Goal: Communication & Community: Answer question/provide support

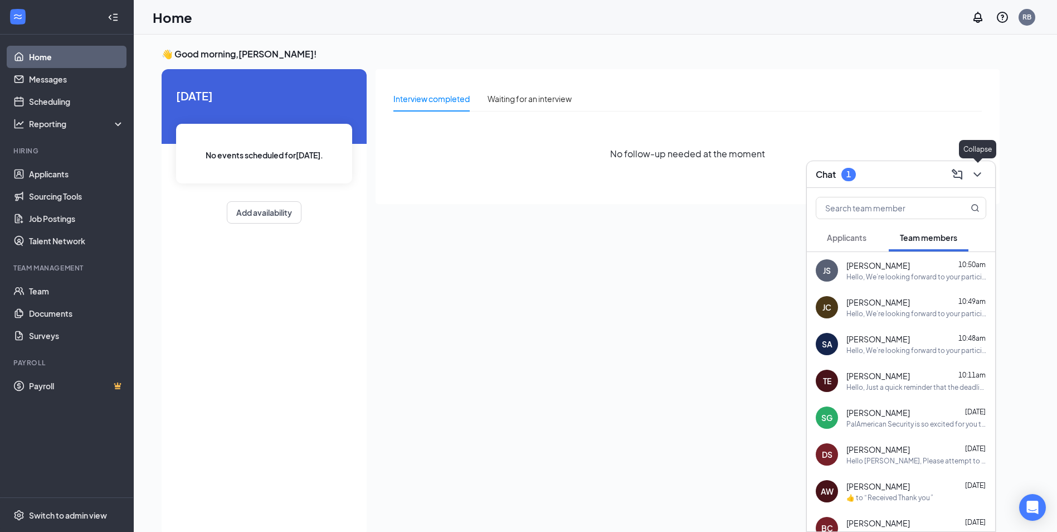
click at [983, 175] on icon "ChevronDown" at bounding box center [977, 174] width 13 height 13
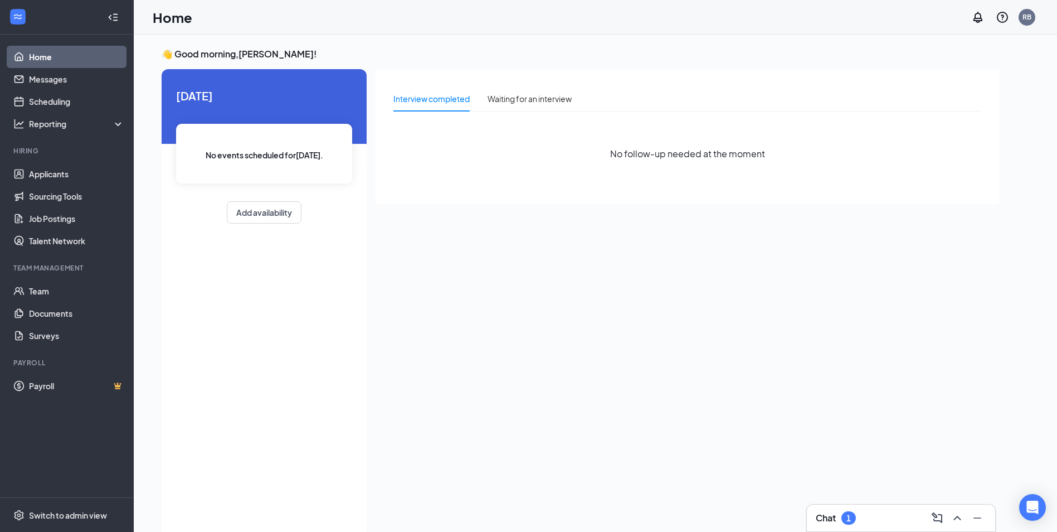
click at [870, 512] on div "Chat 1" at bounding box center [901, 518] width 171 height 18
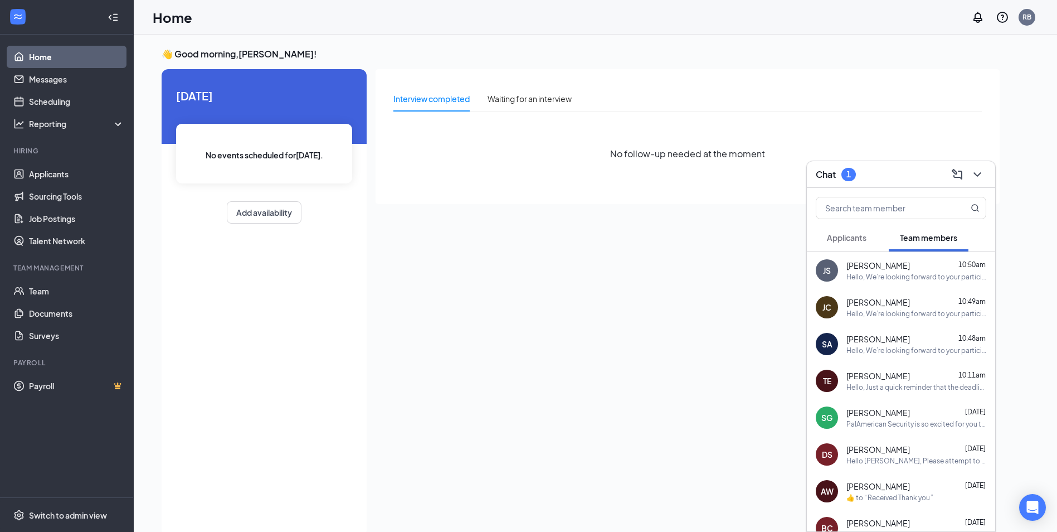
click at [846, 234] on span "Applicants" at bounding box center [847, 237] width 40 height 10
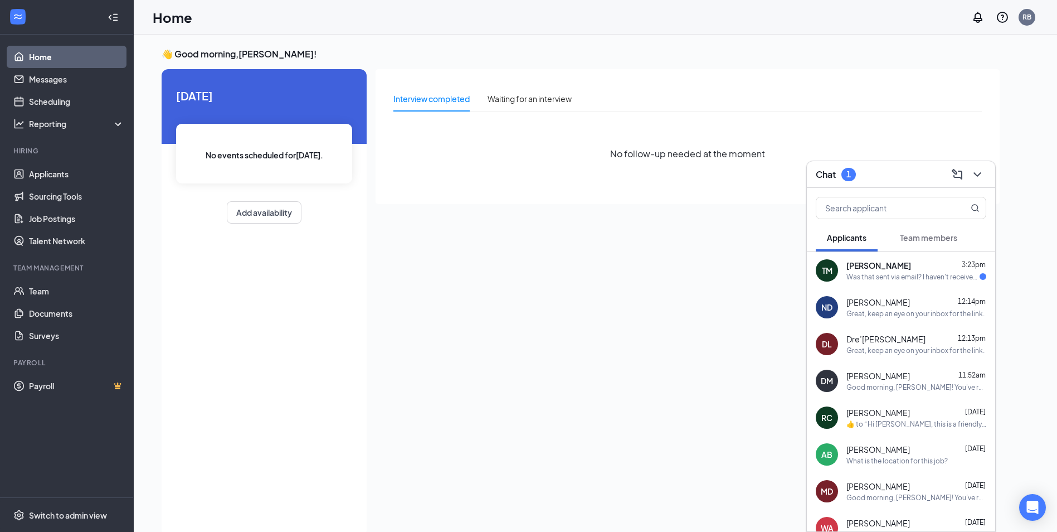
click at [897, 276] on div "Was that sent via email? I haven't received anything" at bounding box center [912, 276] width 133 height 9
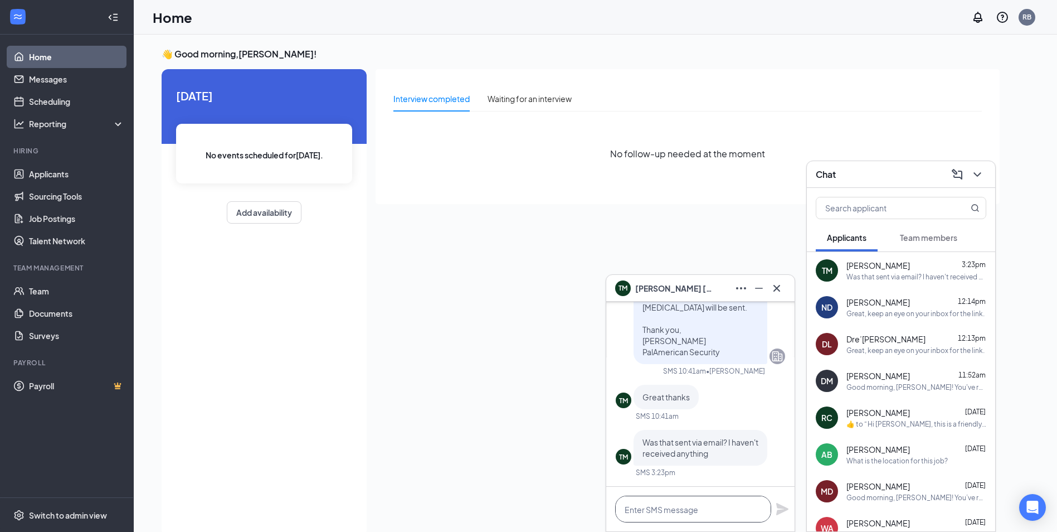
click at [700, 505] on textarea at bounding box center [693, 508] width 156 height 27
type textarea "W"
click at [529, 406] on div "Interview completed Waiting for an interview No follow-up needed at the moment" at bounding box center [688, 299] width 624 height 460
click at [463, 436] on div "Interview completed Waiting for an interview No follow-up needed at the moment" at bounding box center [688, 299] width 624 height 460
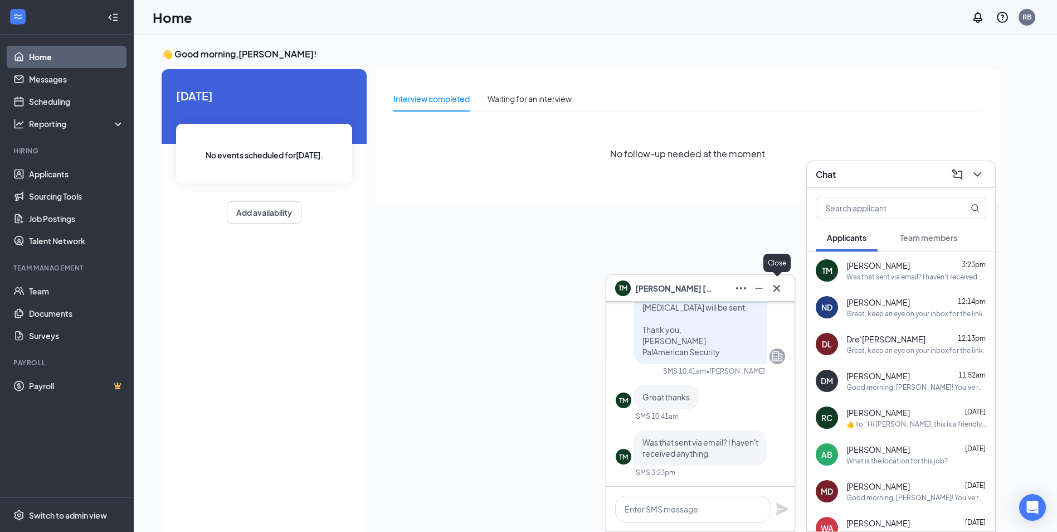
click at [781, 287] on icon "Cross" at bounding box center [776, 287] width 13 height 13
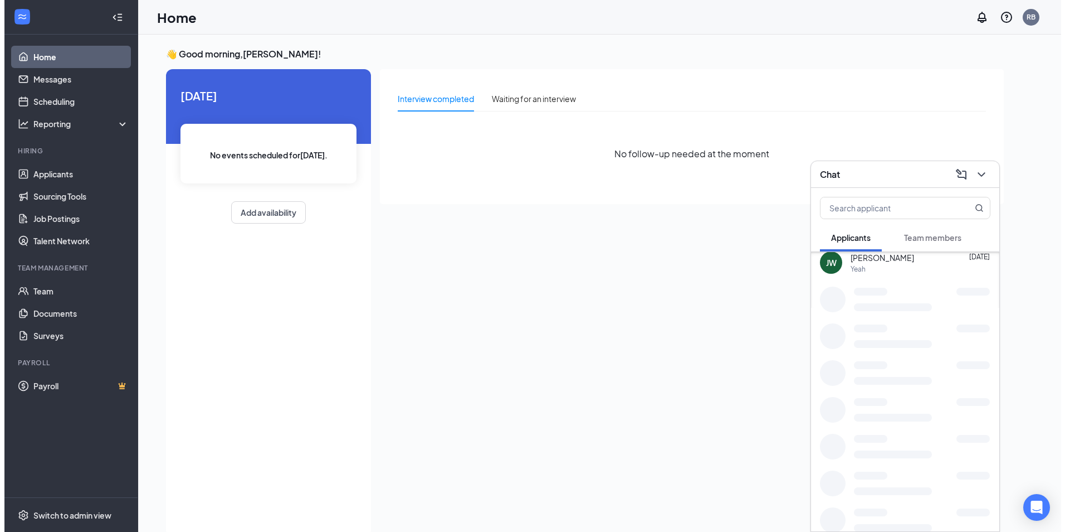
scroll to position [0, 0]
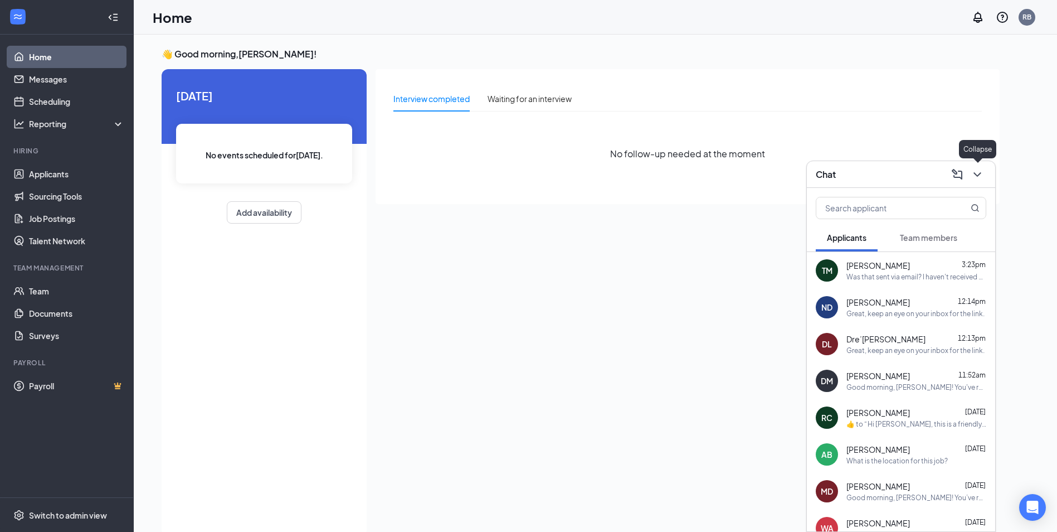
click at [974, 173] on icon "ChevronDown" at bounding box center [977, 174] width 13 height 13
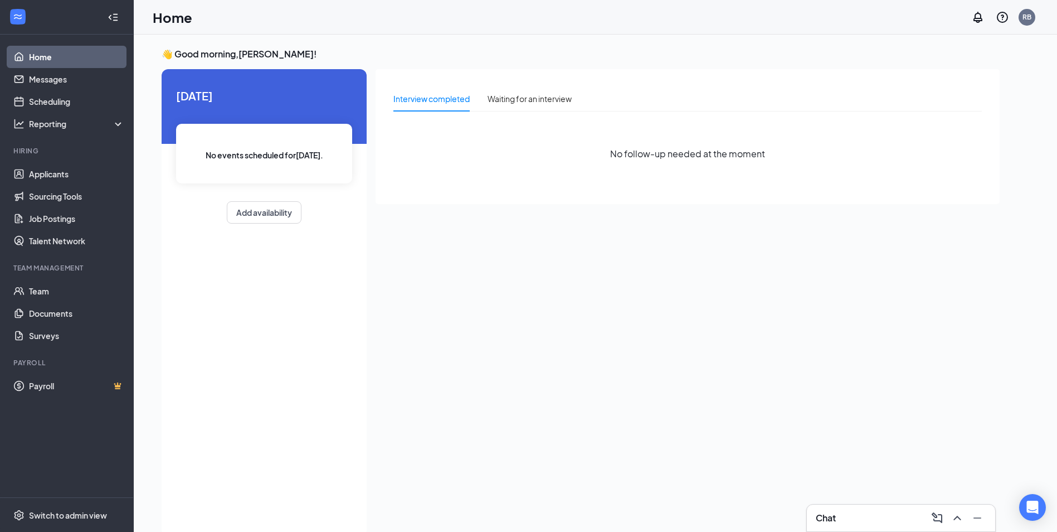
click at [889, 527] on div "Chat" at bounding box center [901, 517] width 188 height 27
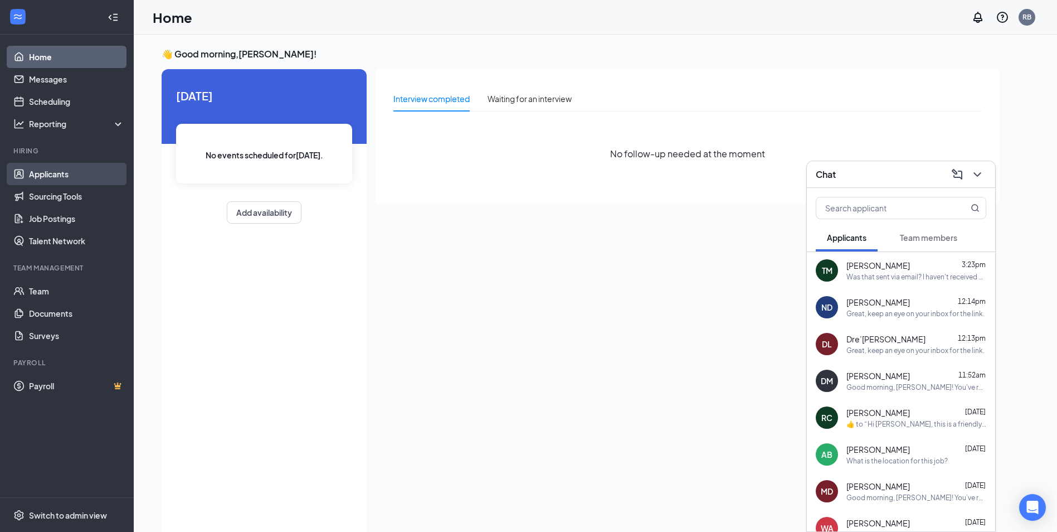
click at [47, 178] on link "Applicants" at bounding box center [76, 174] width 95 height 22
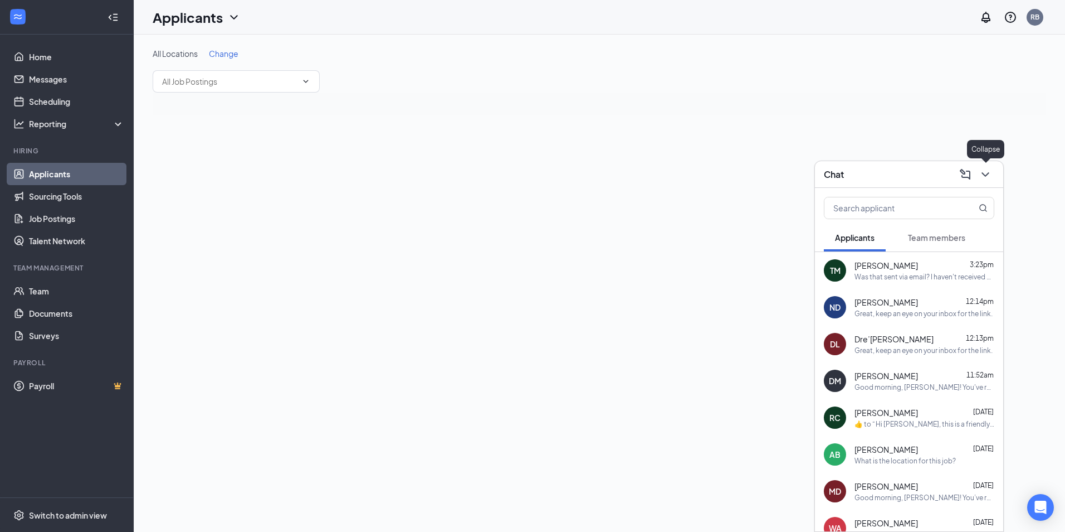
click at [985, 174] on icon "ChevronDown" at bounding box center [985, 174] width 7 height 4
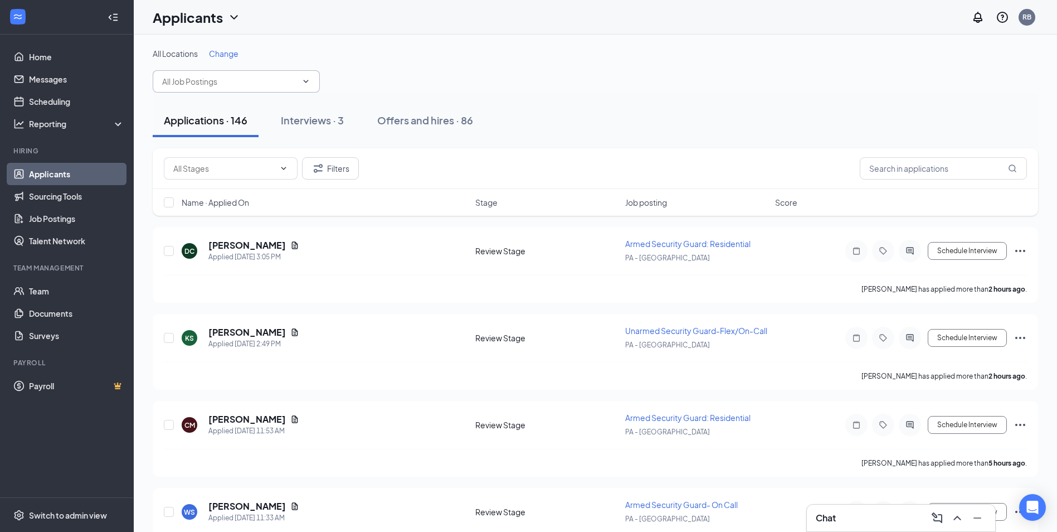
click at [309, 86] on span at bounding box center [236, 81] width 167 height 22
click at [306, 85] on icon "ChevronDown" at bounding box center [305, 81] width 9 height 9
click at [268, 81] on input "text" at bounding box center [229, 81] width 135 height 12
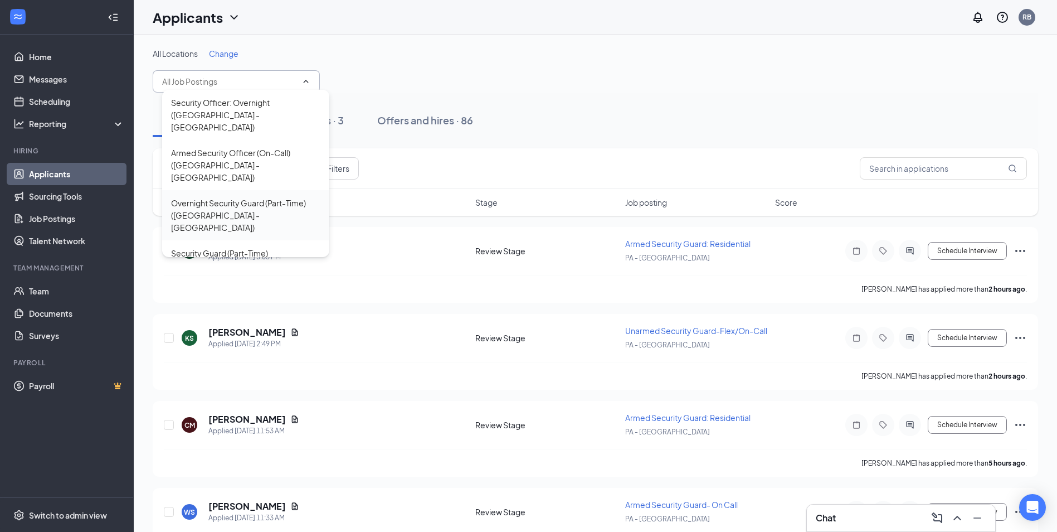
click at [267, 197] on div "Overnight Security Guard (Part-Time) ([GEOGRAPHIC_DATA] - [GEOGRAPHIC_DATA])" at bounding box center [245, 215] width 149 height 37
type input "Overnight Security Guard (Part-Time) ([GEOGRAPHIC_DATA] - [GEOGRAPHIC_DATA])"
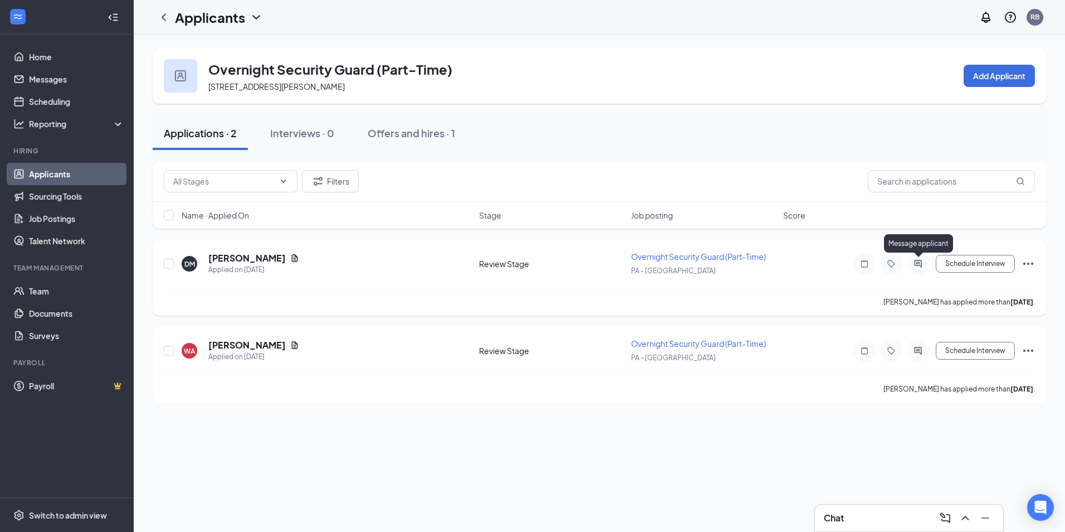
click at [923, 265] on icon "ActiveChat" at bounding box center [918, 263] width 13 height 9
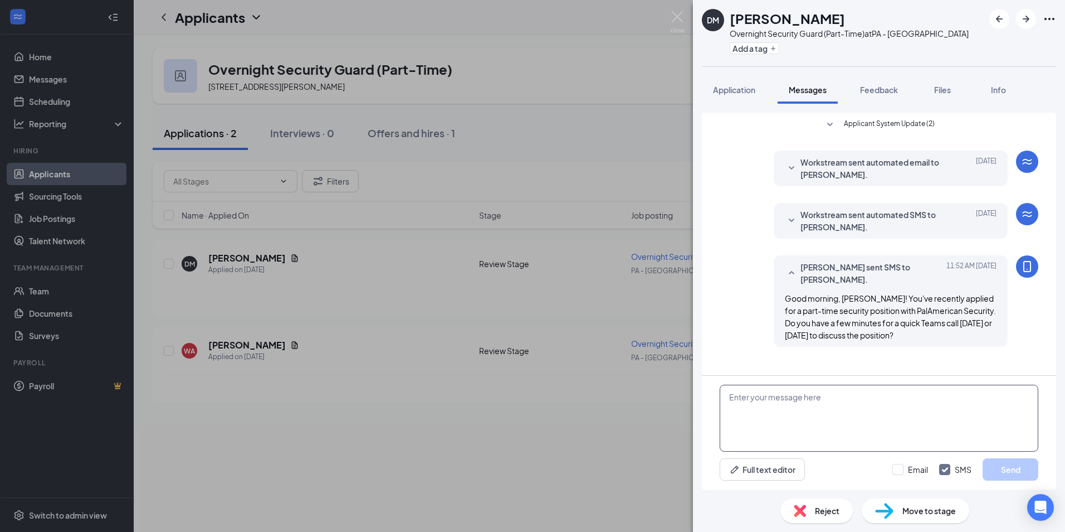
click at [821, 398] on textarea at bounding box center [879, 418] width 319 height 67
drag, startPoint x: 1025, startPoint y: 395, endPoint x: 730, endPoint y: 386, distance: 295.5
click at [730, 386] on textarea "Are you still interested in the part time overnight security position in [GEOGR…" at bounding box center [879, 418] width 319 height 67
type textarea "Are you still interested in the part time overnight security position in [GEOGR…"
click at [1014, 471] on button "Send" at bounding box center [1011, 469] width 56 height 22
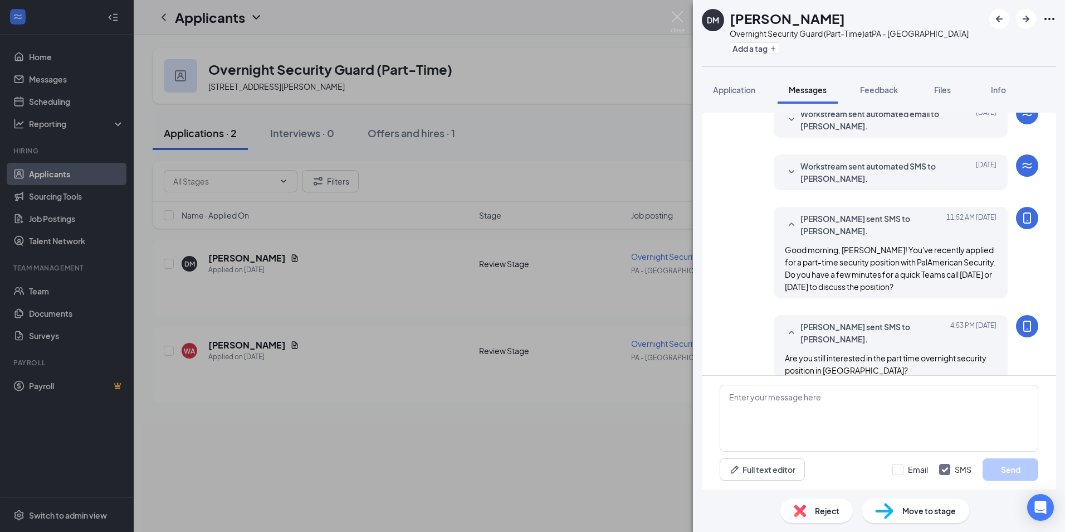
scroll to position [66, 0]
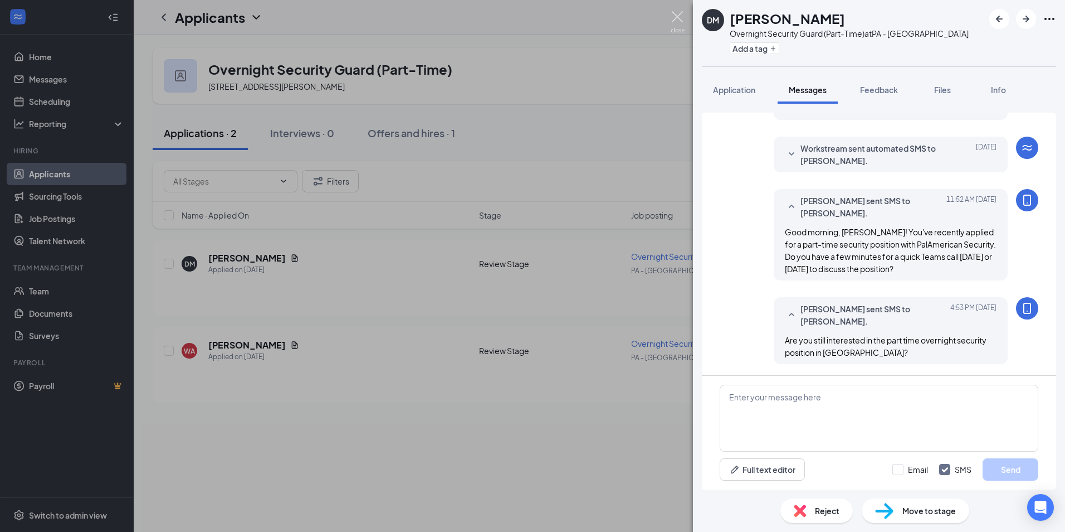
click at [678, 14] on img at bounding box center [678, 22] width 14 height 22
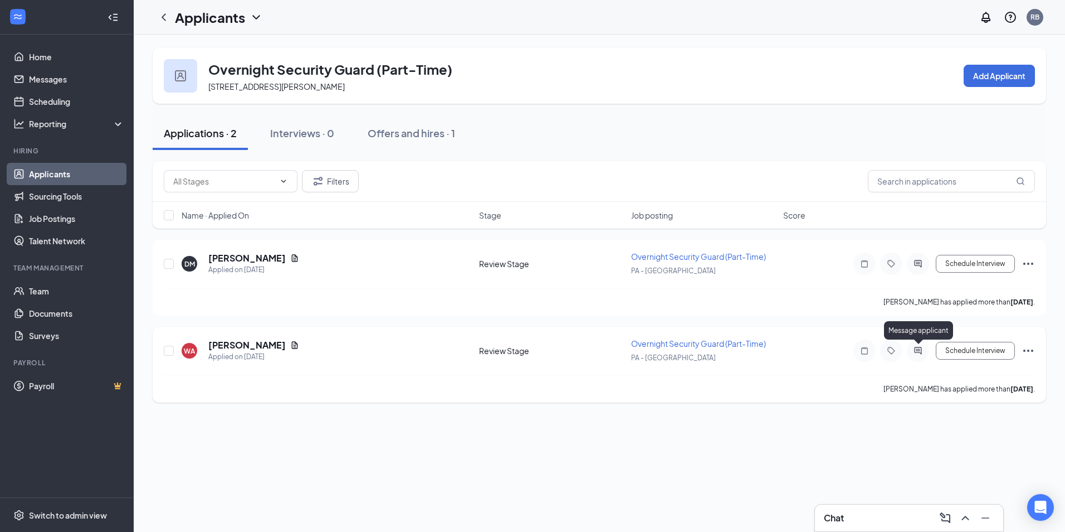
click at [916, 349] on icon "ActiveChat" at bounding box center [918, 350] width 13 height 9
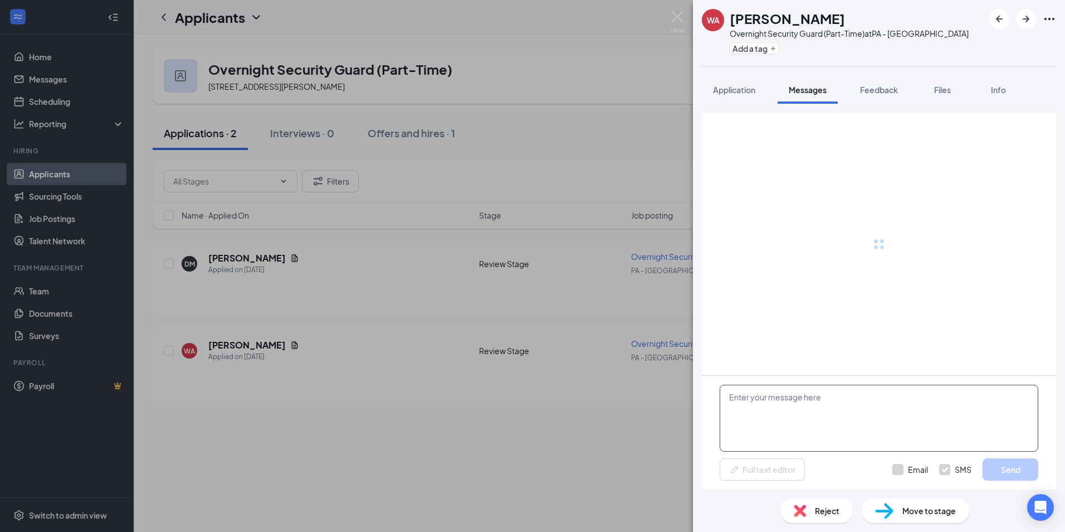
click at [801, 410] on textarea at bounding box center [879, 418] width 319 height 67
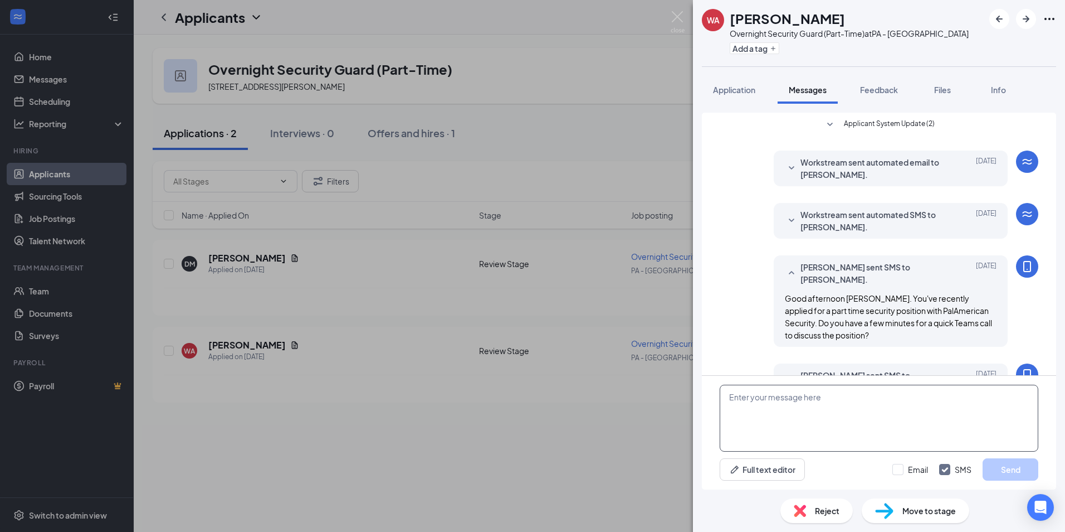
scroll to position [44, 0]
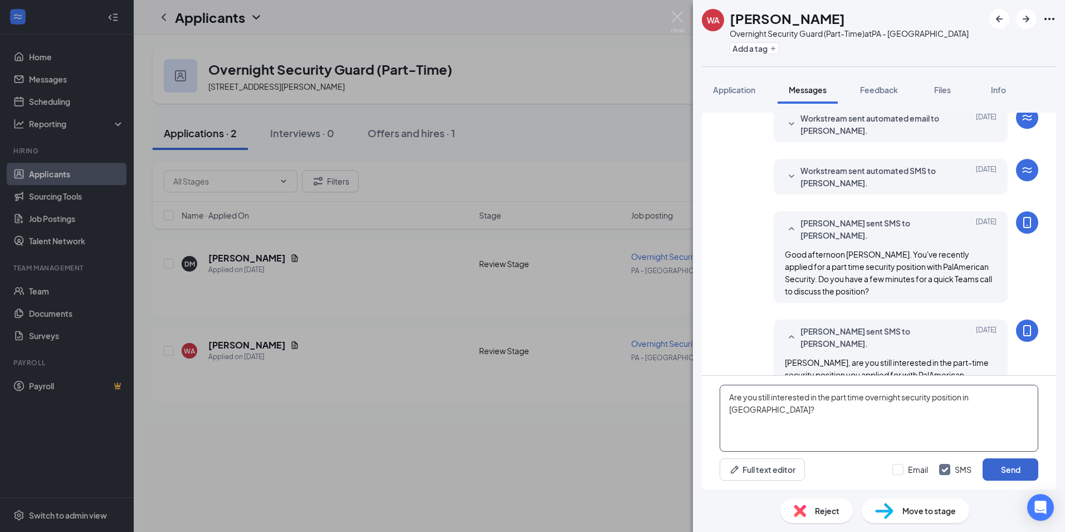
type textarea "Are you still interested in the part time overnight security position in [GEOGR…"
click at [1001, 469] on button "Send" at bounding box center [1011, 469] width 56 height 22
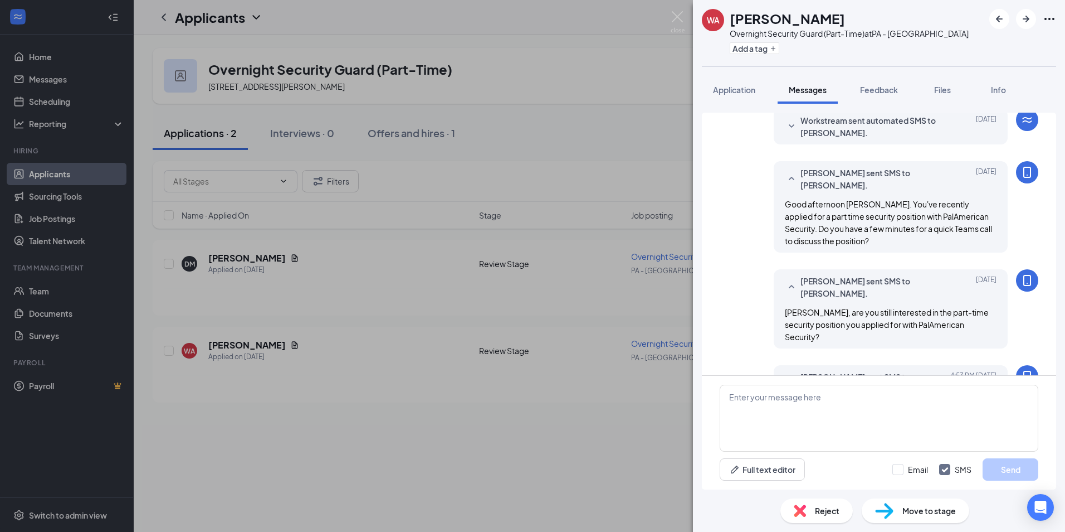
scroll to position [116, 0]
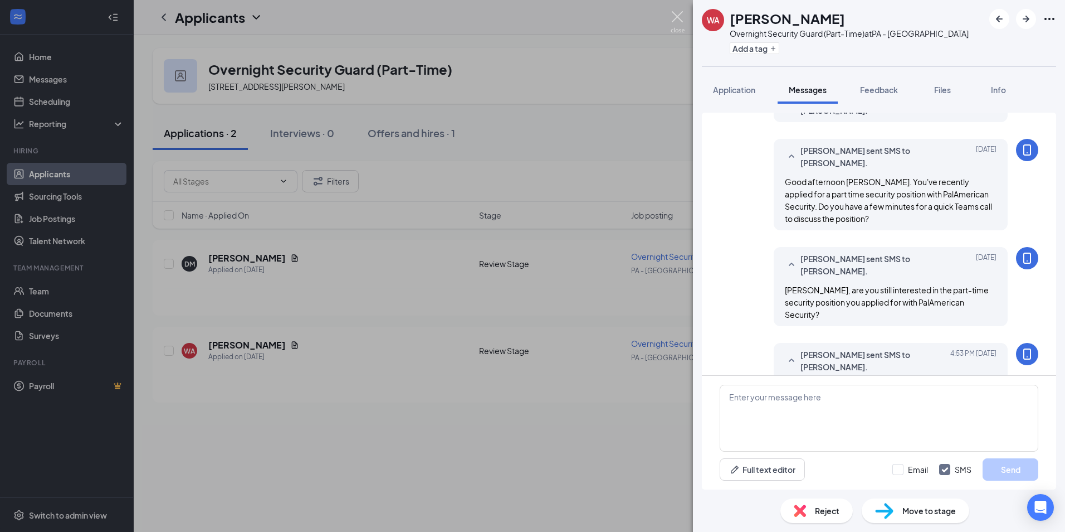
click at [675, 15] on img at bounding box center [678, 22] width 14 height 22
